Goal: Information Seeking & Learning: Find specific fact

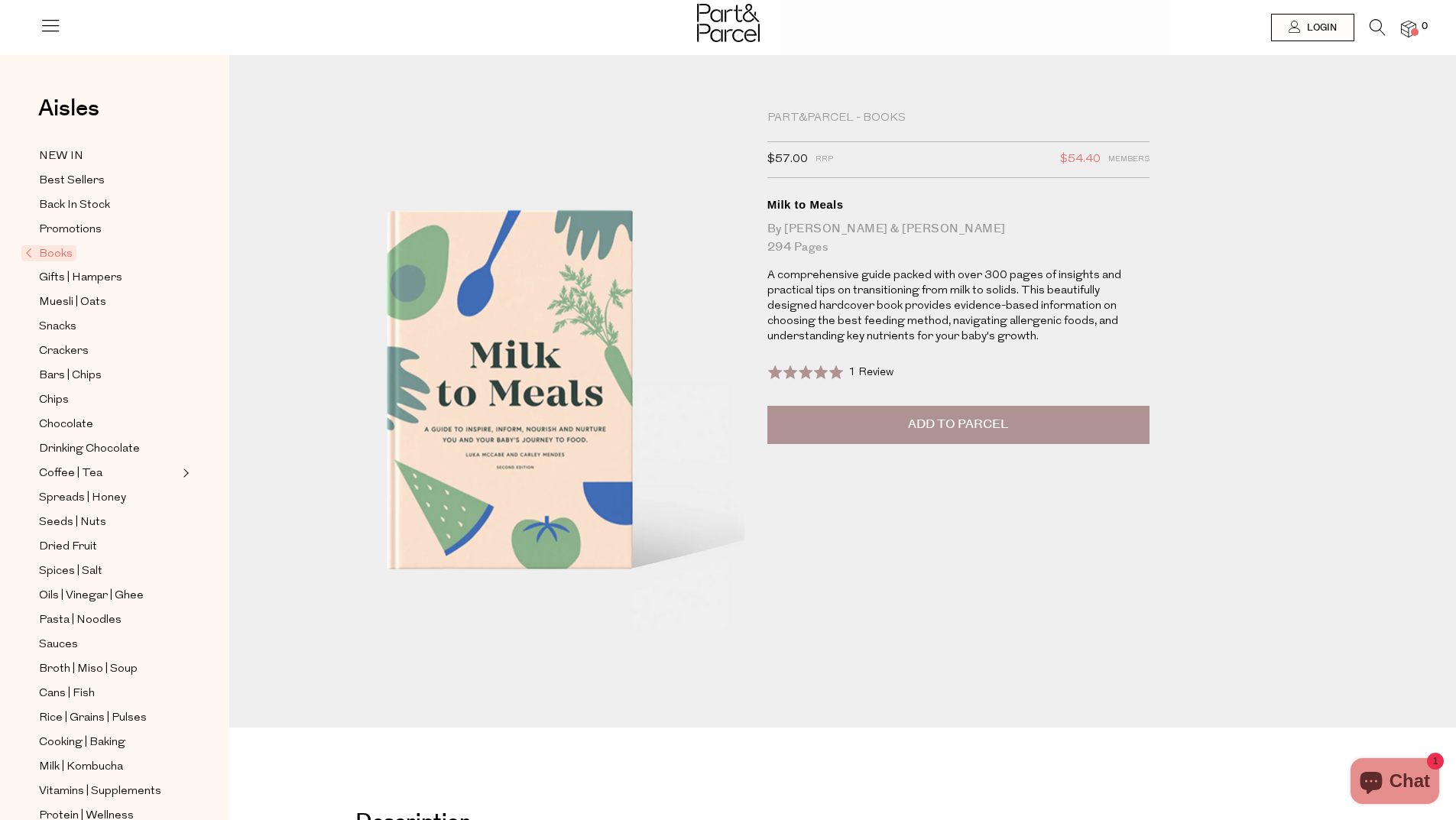
click at [47, 23] on icon at bounding box center [50, 25] width 21 height 21
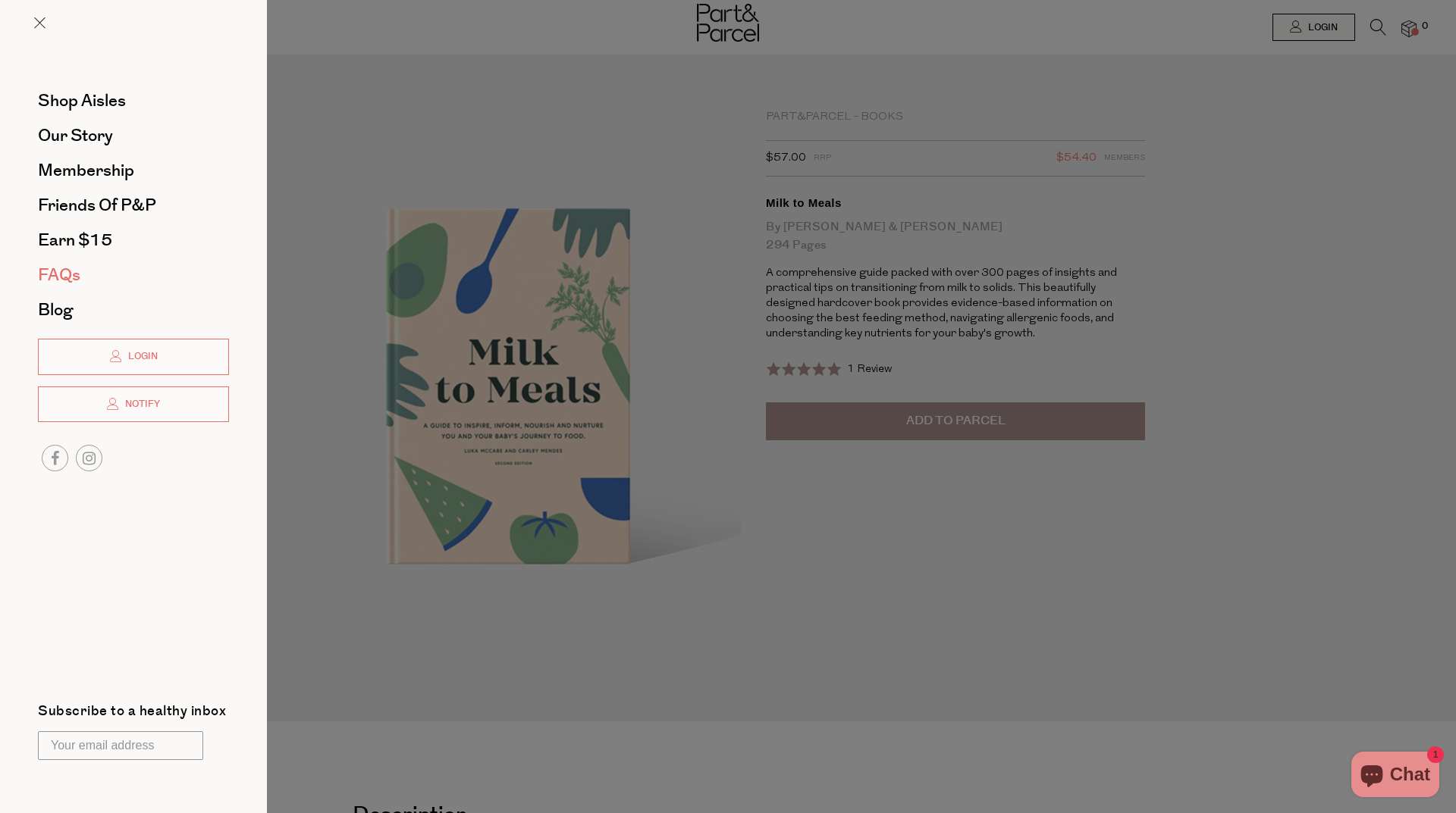
click at [73, 273] on span "FAQs" at bounding box center [59, 275] width 43 height 24
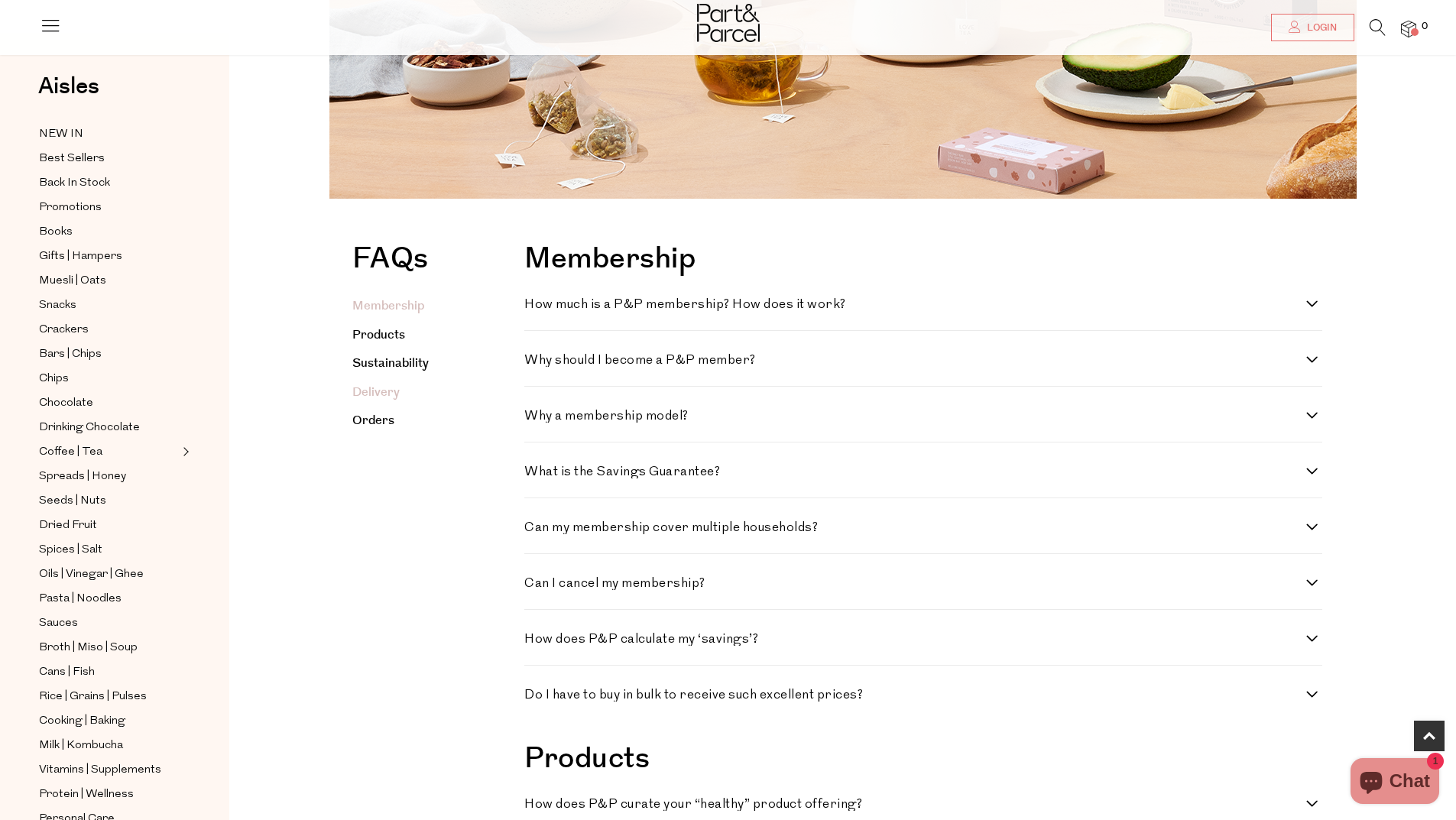
click at [387, 394] on link "Delivery" at bounding box center [376, 392] width 47 height 17
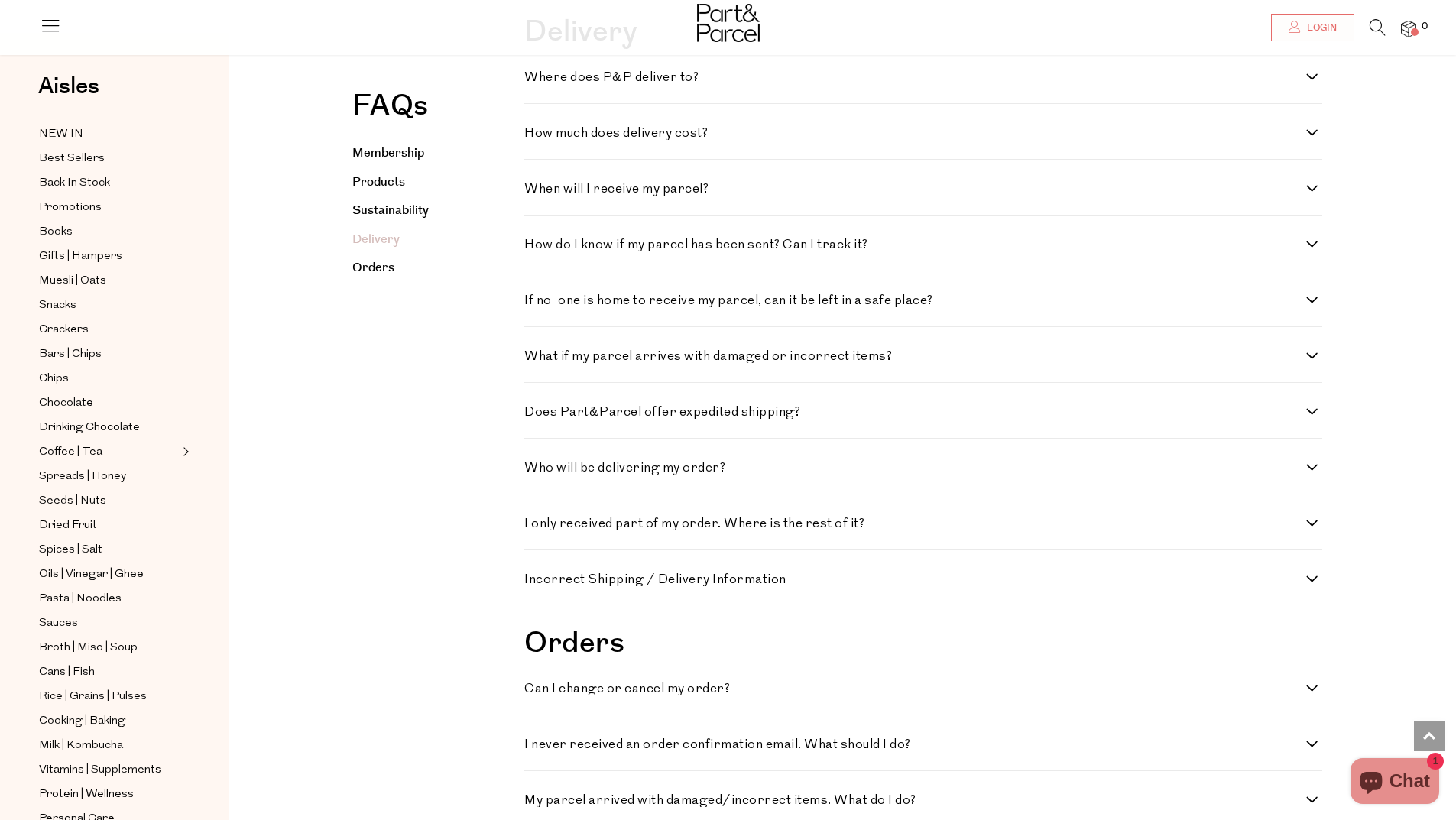
scroll to position [2006, 0]
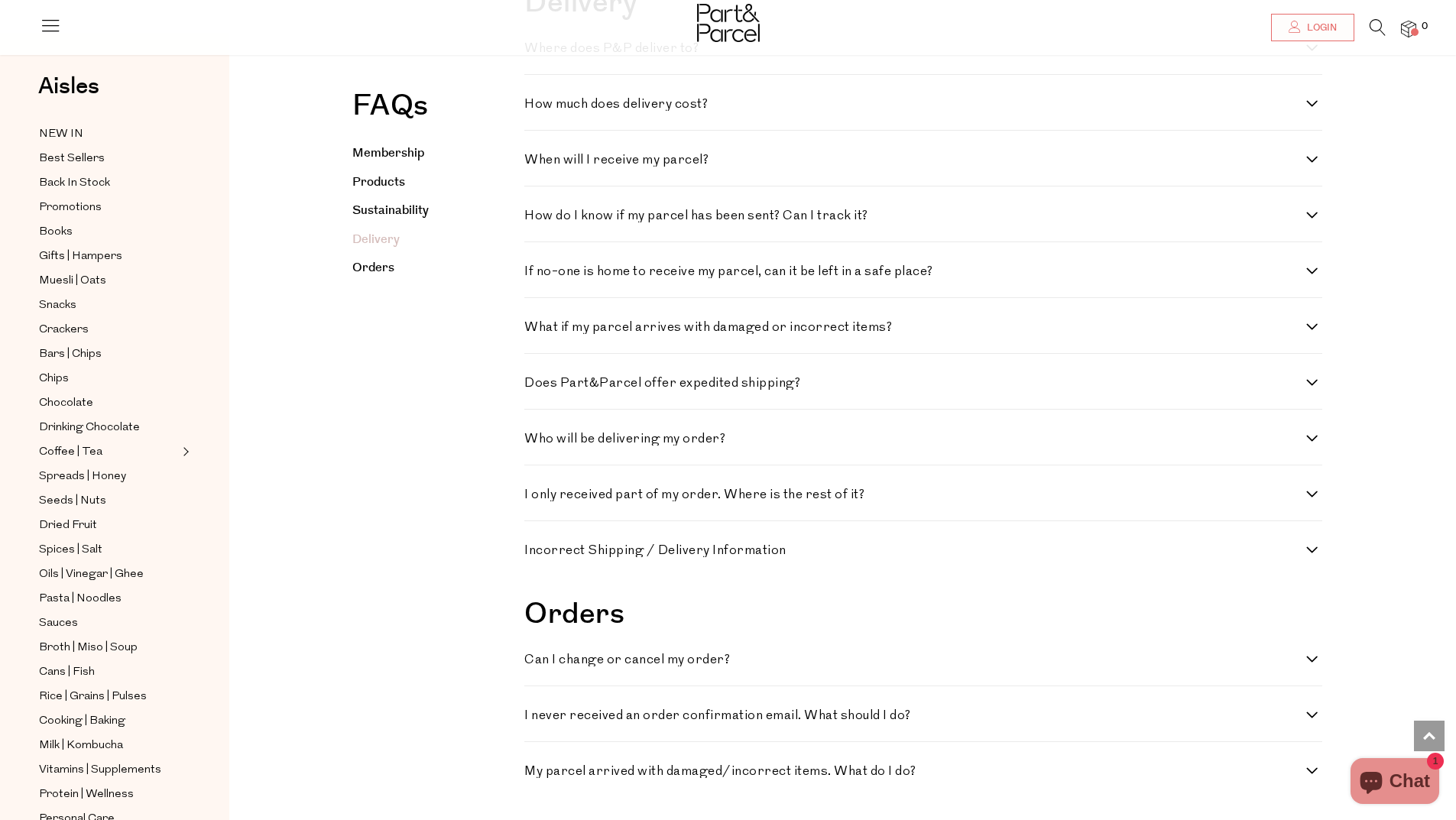
click at [707, 55] on h4 "Where does P&P deliver to?" at bounding box center [915, 48] width 782 height 13
click at [534, 52] on to\? "Where does P&P deliver to?" at bounding box center [529, 47] width 10 height 10
checkbox to\? "true"
